Goal: Information Seeking & Learning: Check status

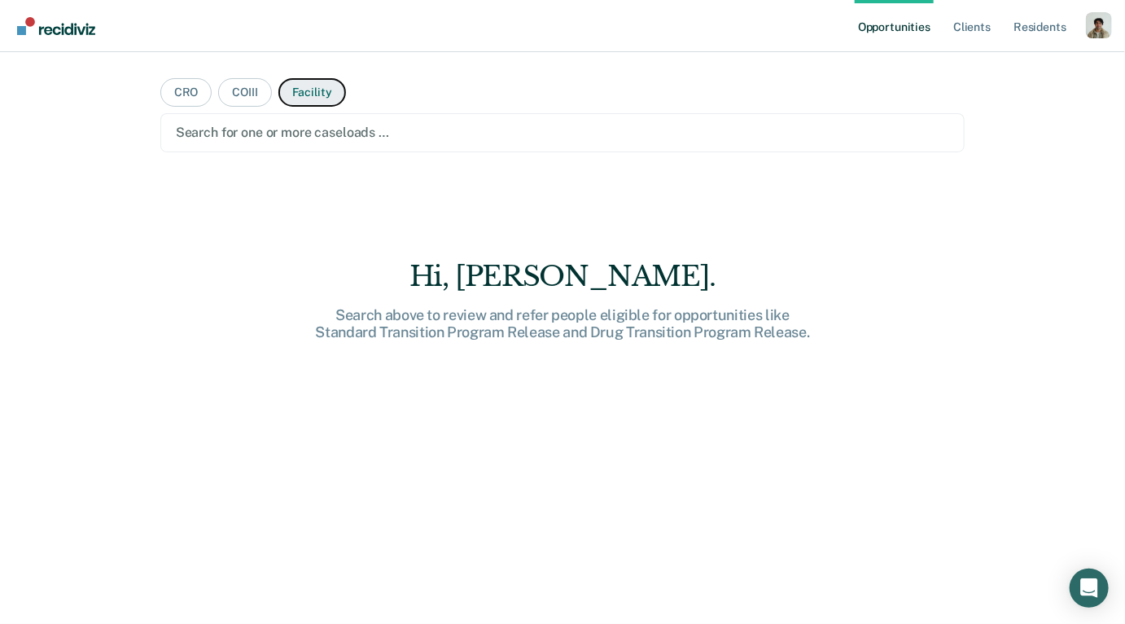
click at [309, 87] on button "Facility" at bounding box center [313, 92] width 68 height 29
click at [275, 130] on div at bounding box center [563, 132] width 774 height 19
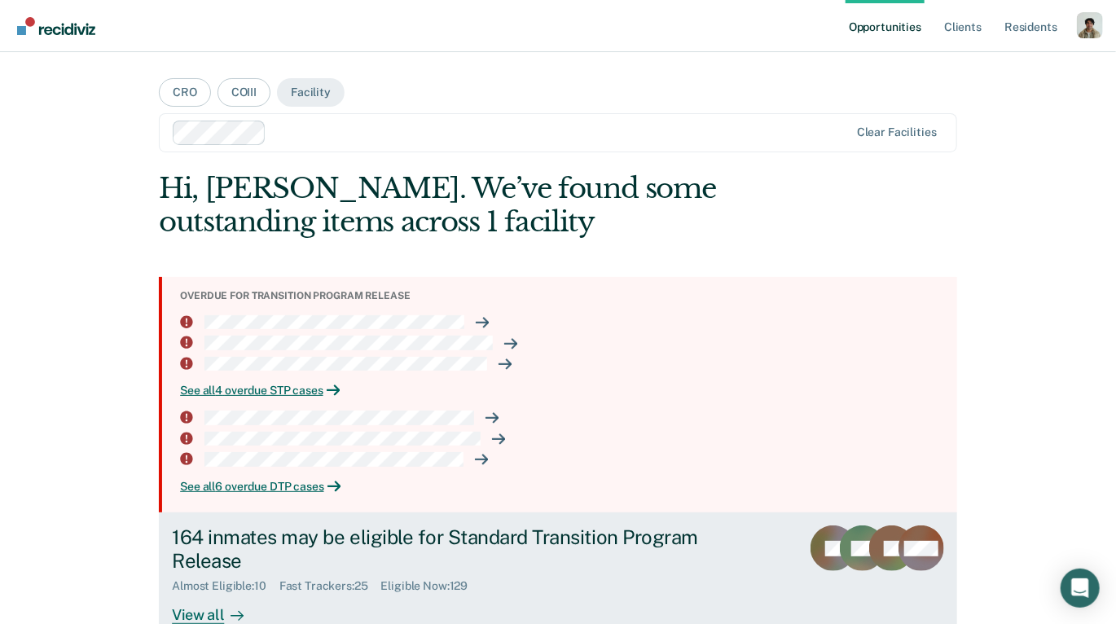
click at [254, 594] on div "View all" at bounding box center [217, 609] width 91 height 32
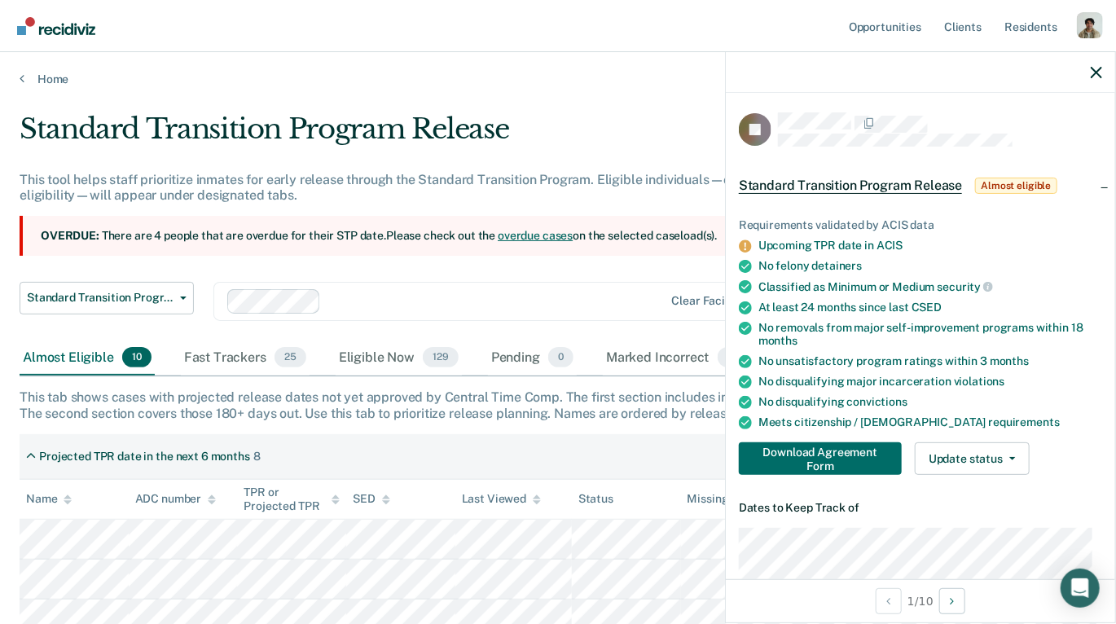
click at [1083, 66] on div at bounding box center [920, 72] width 389 height 41
click at [1094, 71] on icon "button" at bounding box center [1095, 72] width 11 height 11
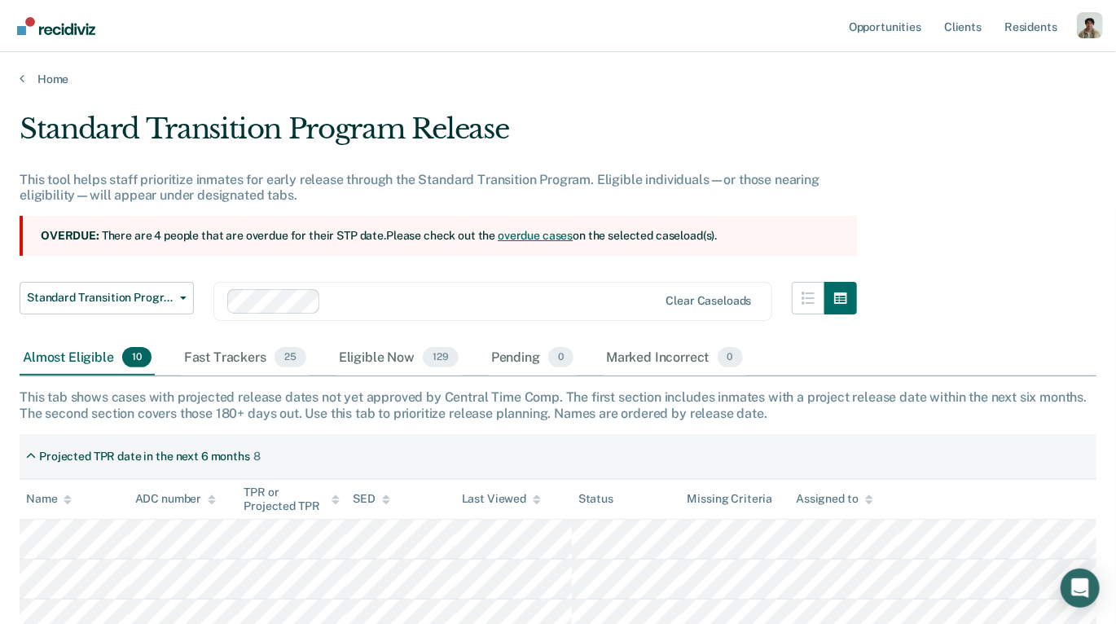
click at [555, 229] on link "overdue cases" at bounding box center [535, 235] width 75 height 13
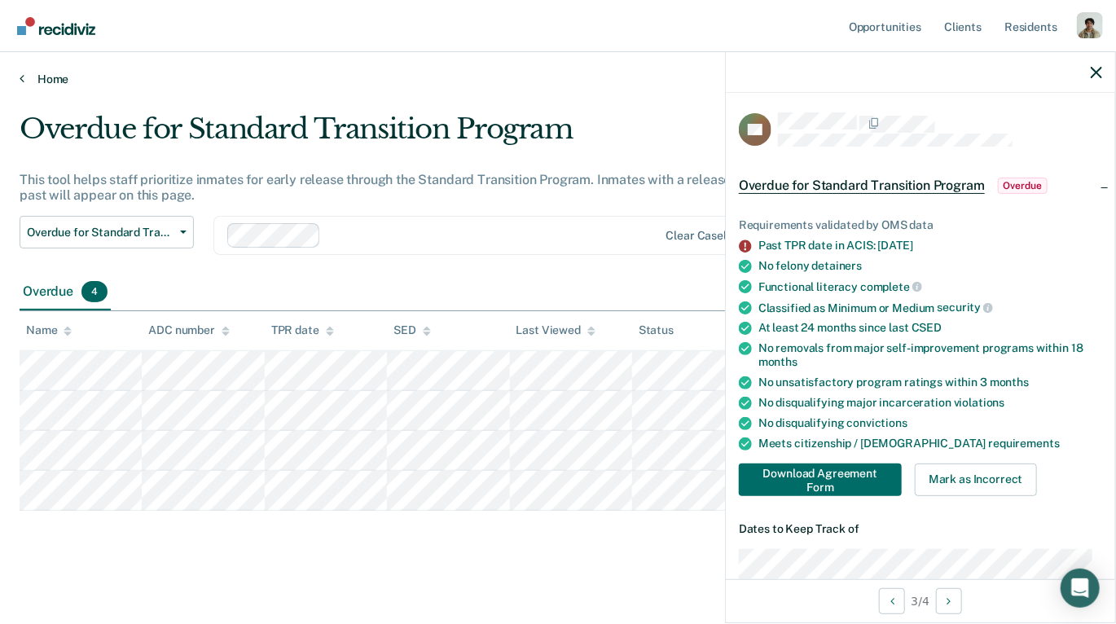
click at [26, 79] on link "Home" at bounding box center [558, 79] width 1077 height 15
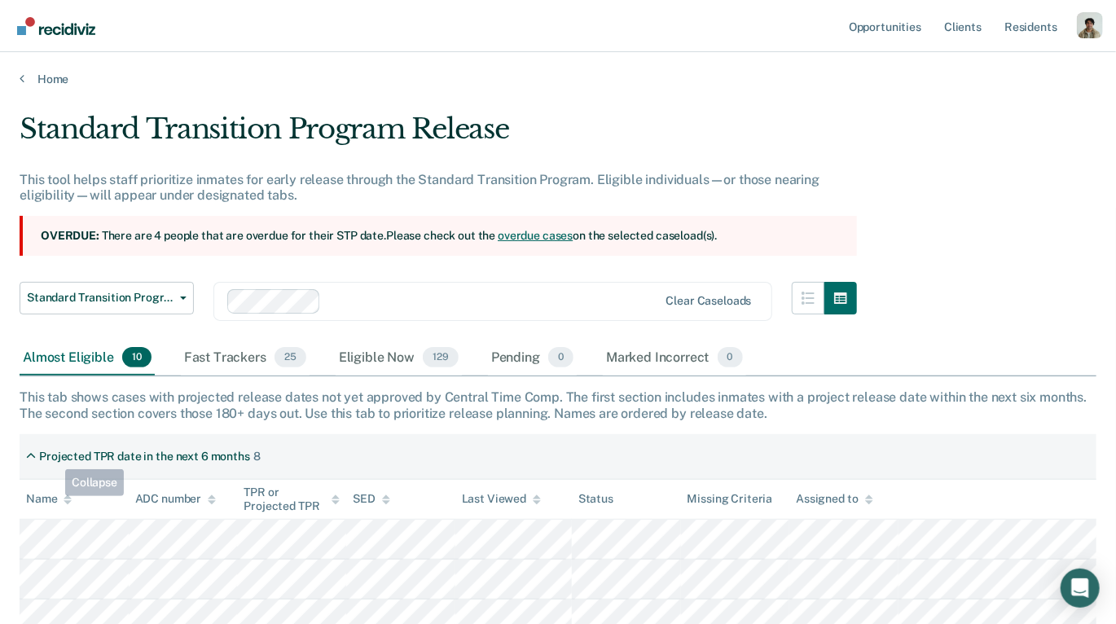
click at [59, 500] on div "Name" at bounding box center [49, 499] width 46 height 14
click at [56, 498] on div "Name" at bounding box center [49, 499] width 46 height 14
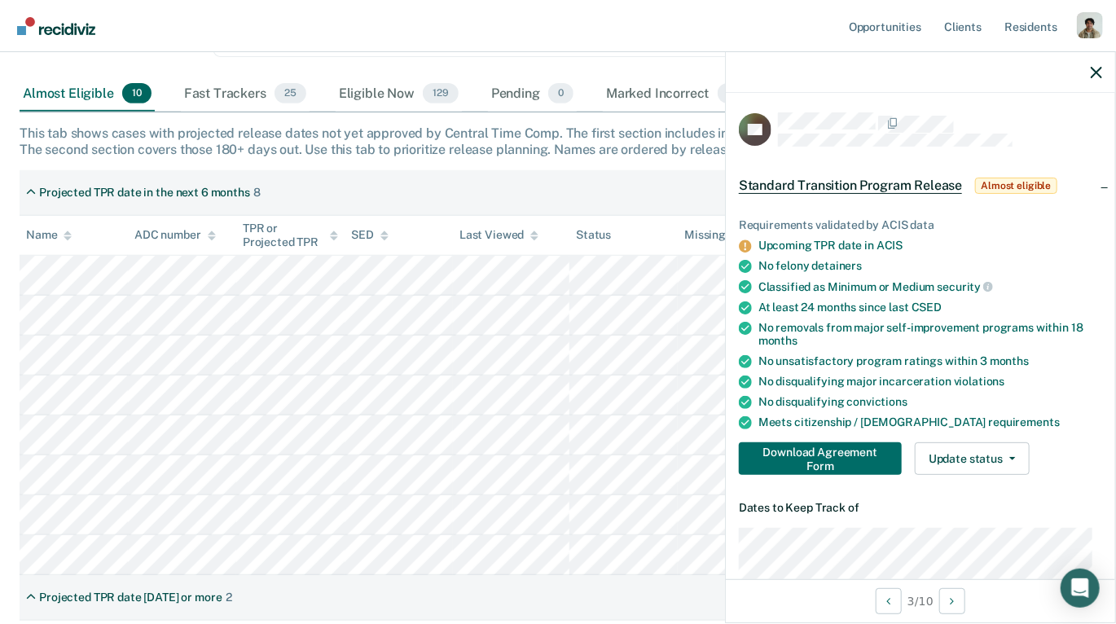
scroll to position [268, 0]
